Goal: Transaction & Acquisition: Book appointment/travel/reservation

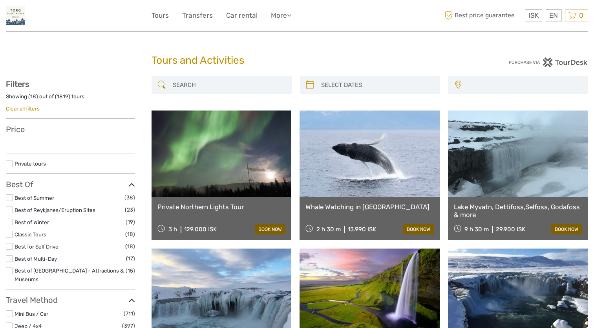
select select
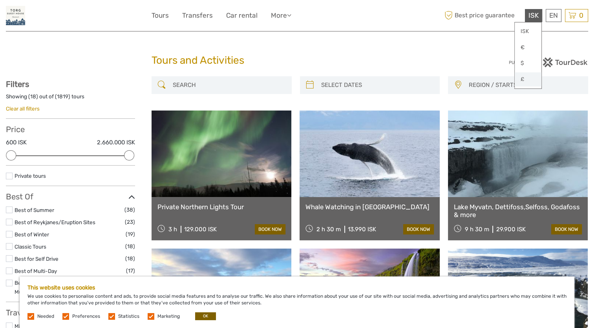
click at [528, 79] on link "£" at bounding box center [528, 79] width 27 height 14
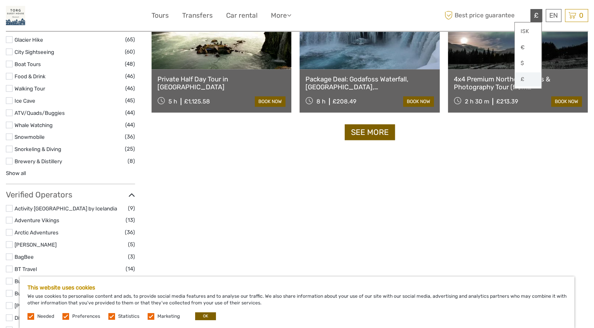
scroll to position [801, 0]
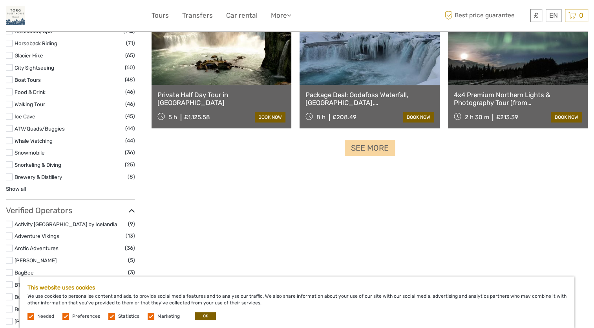
click at [380, 149] on link "See more" at bounding box center [370, 148] width 50 height 16
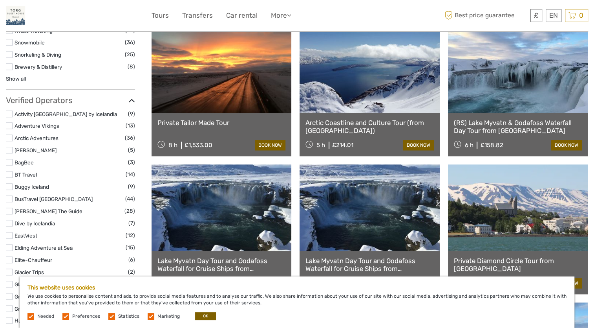
scroll to position [927, 0]
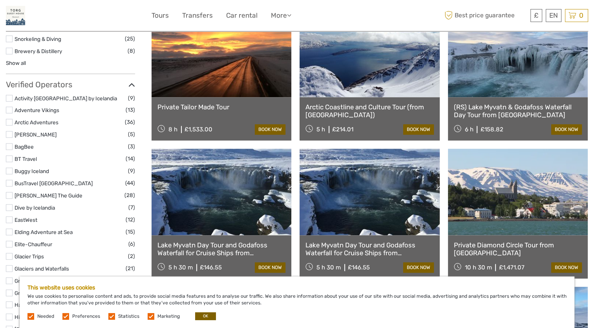
click at [365, 108] on link "Arctic Coastline and Culture Tour (from [GEOGRAPHIC_DATA])" at bounding box center [370, 111] width 128 height 16
